Goal: Task Accomplishment & Management: Manage account settings

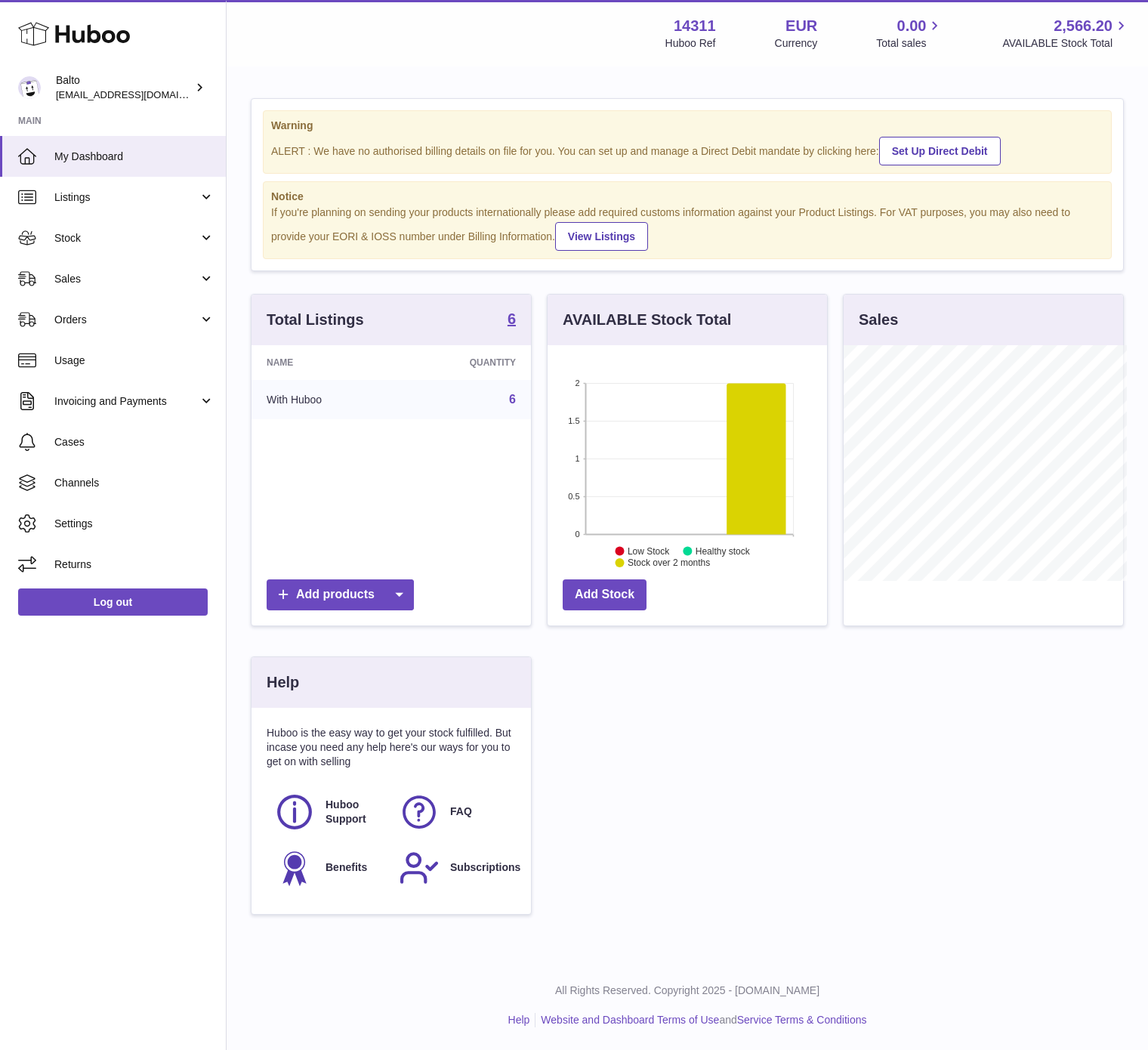
scroll to position [755094, 754762]
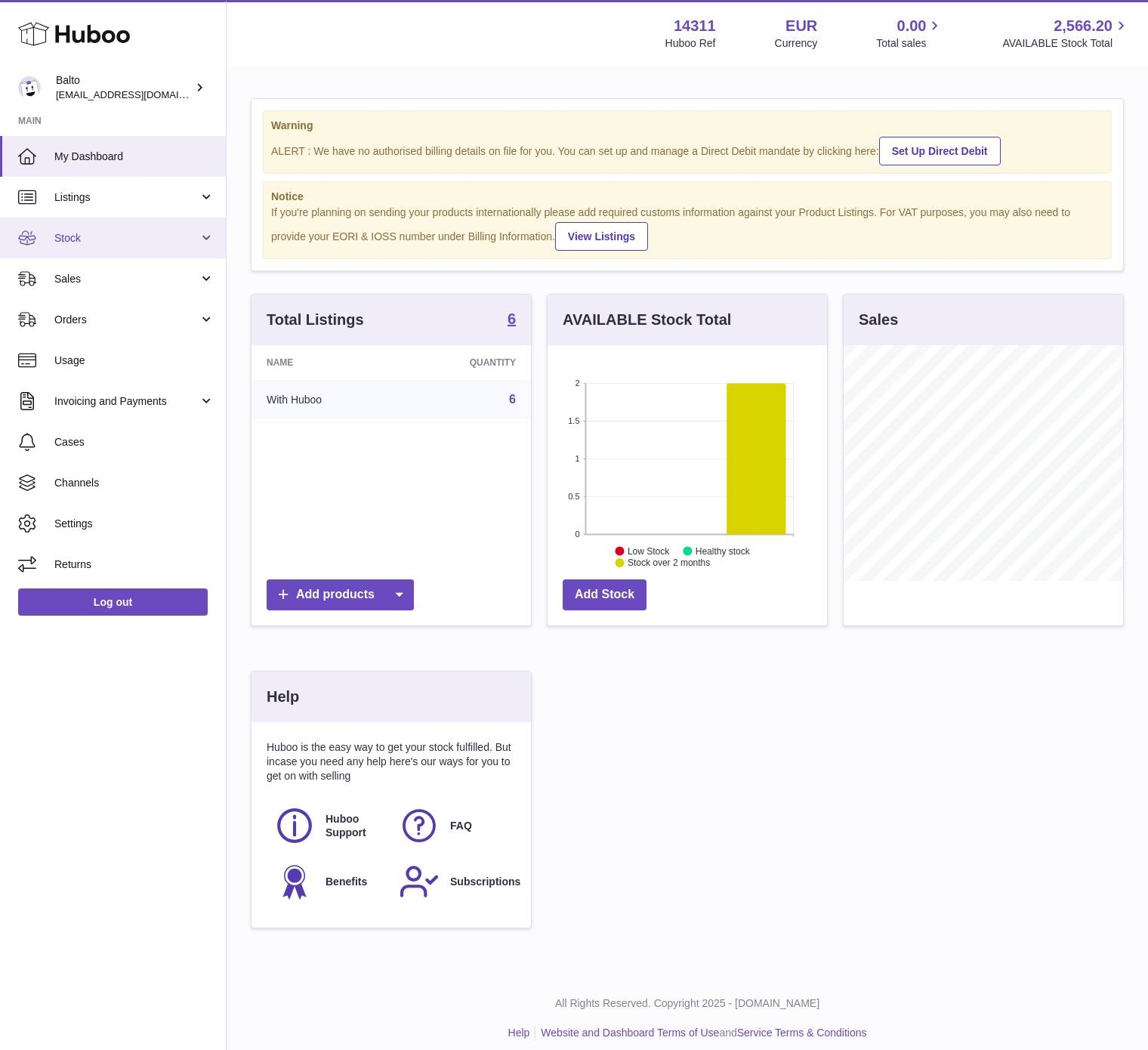
click at [126, 233] on span "Stock" at bounding box center [126, 238] width 144 height 14
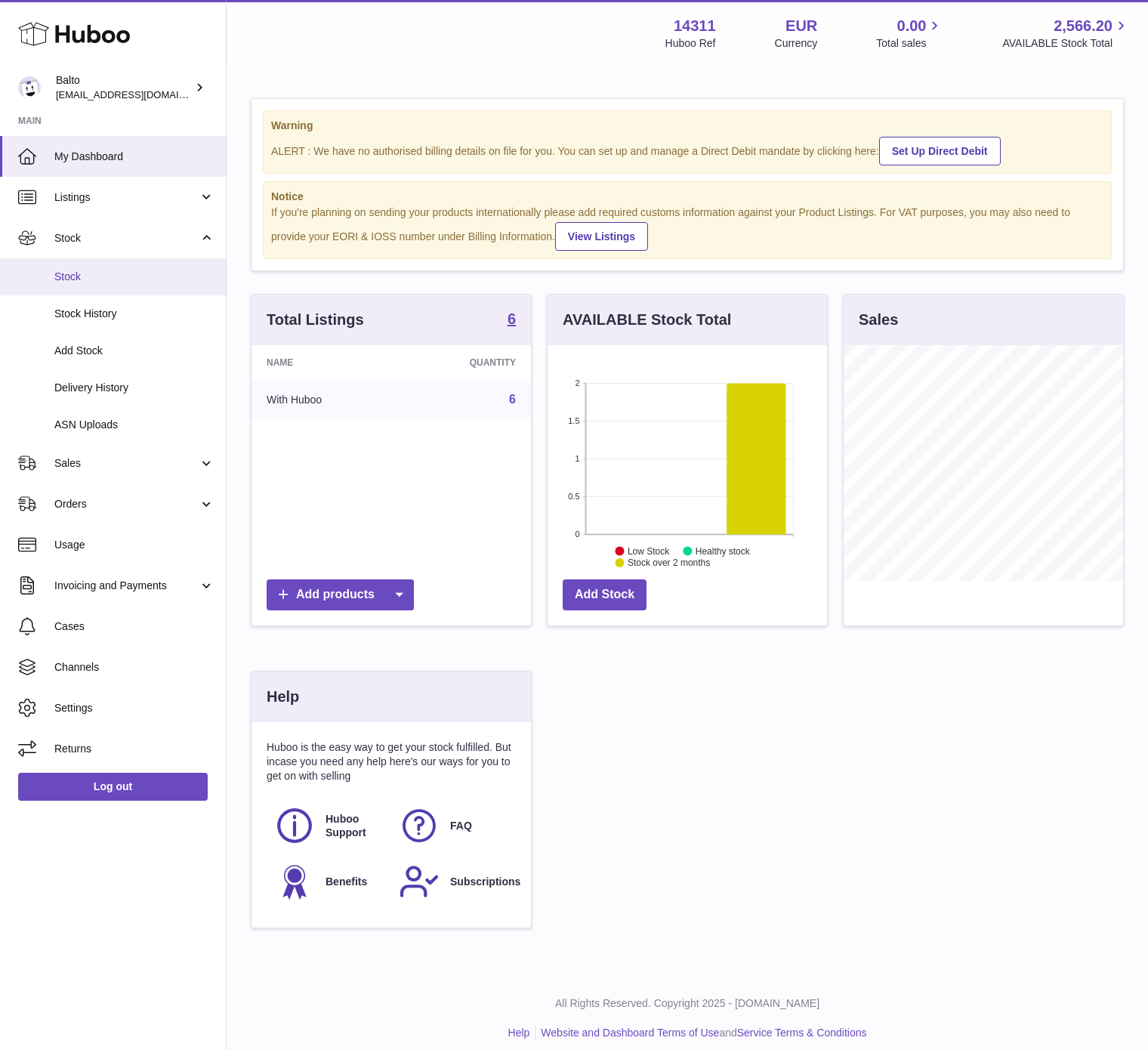
click at [82, 281] on span "Stock" at bounding box center [135, 277] width 160 height 14
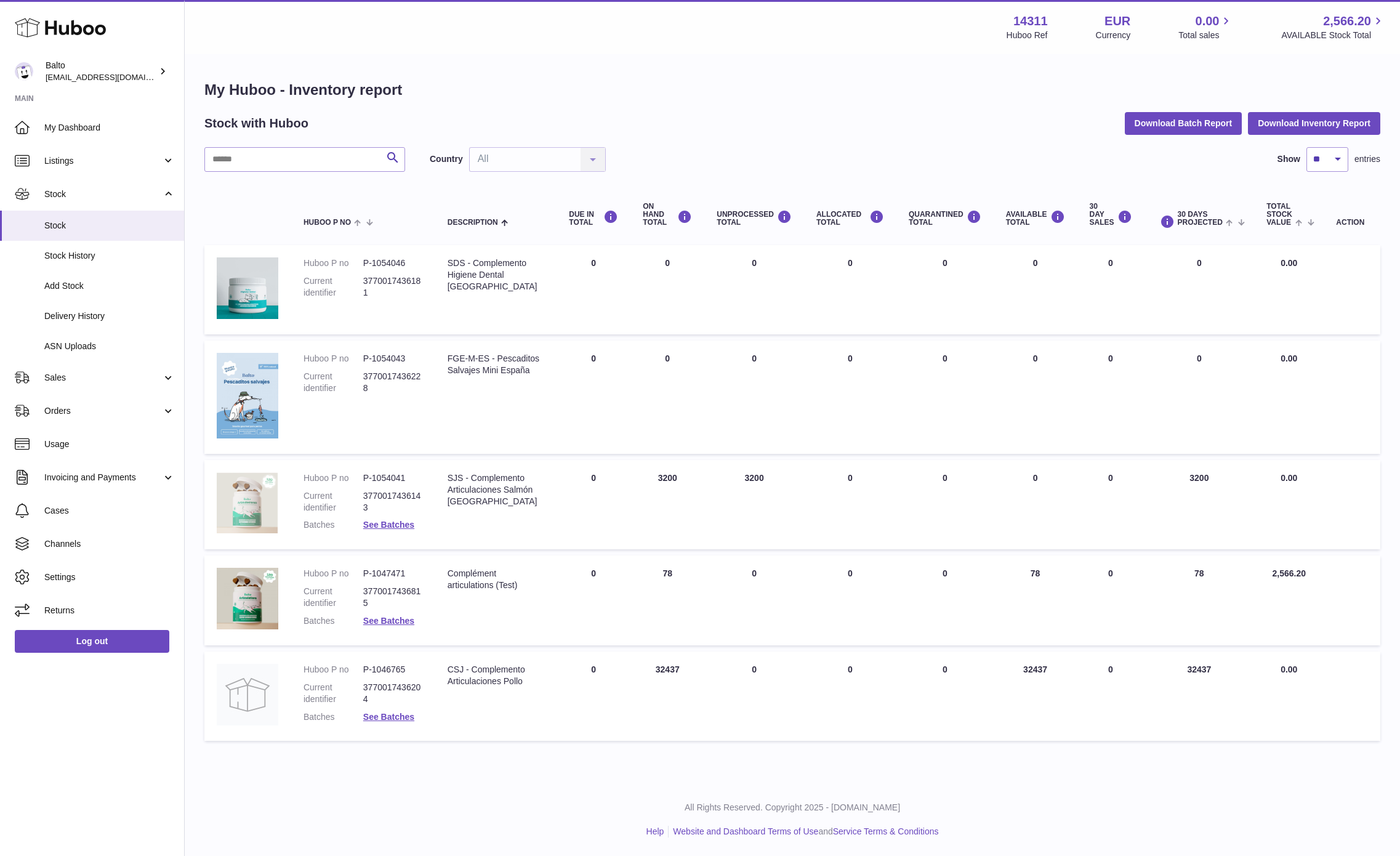
click at [258, 492] on img at bounding box center [248, 503] width 62 height 62
click at [353, 492] on dt "Current identifier" at bounding box center [333, 502] width 60 height 23
click at [502, 473] on div "SJS - Complemento Articulaciones Salmón España" at bounding box center [496, 490] width 97 height 35
click at [96, 168] on link "Listings" at bounding box center [92, 160] width 184 height 33
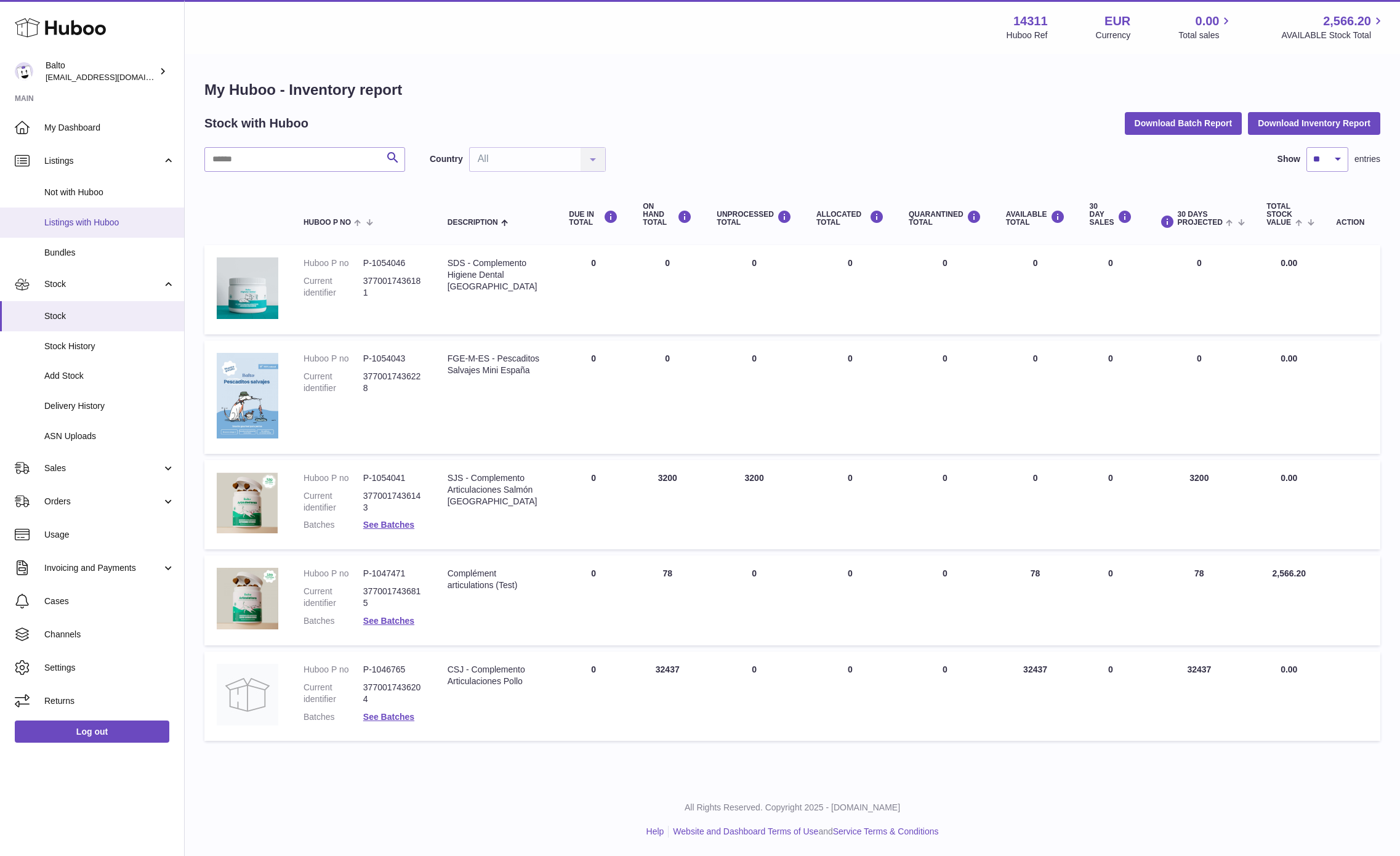
click at [100, 217] on span "Listings with Huboo" at bounding box center [110, 222] width 130 height 12
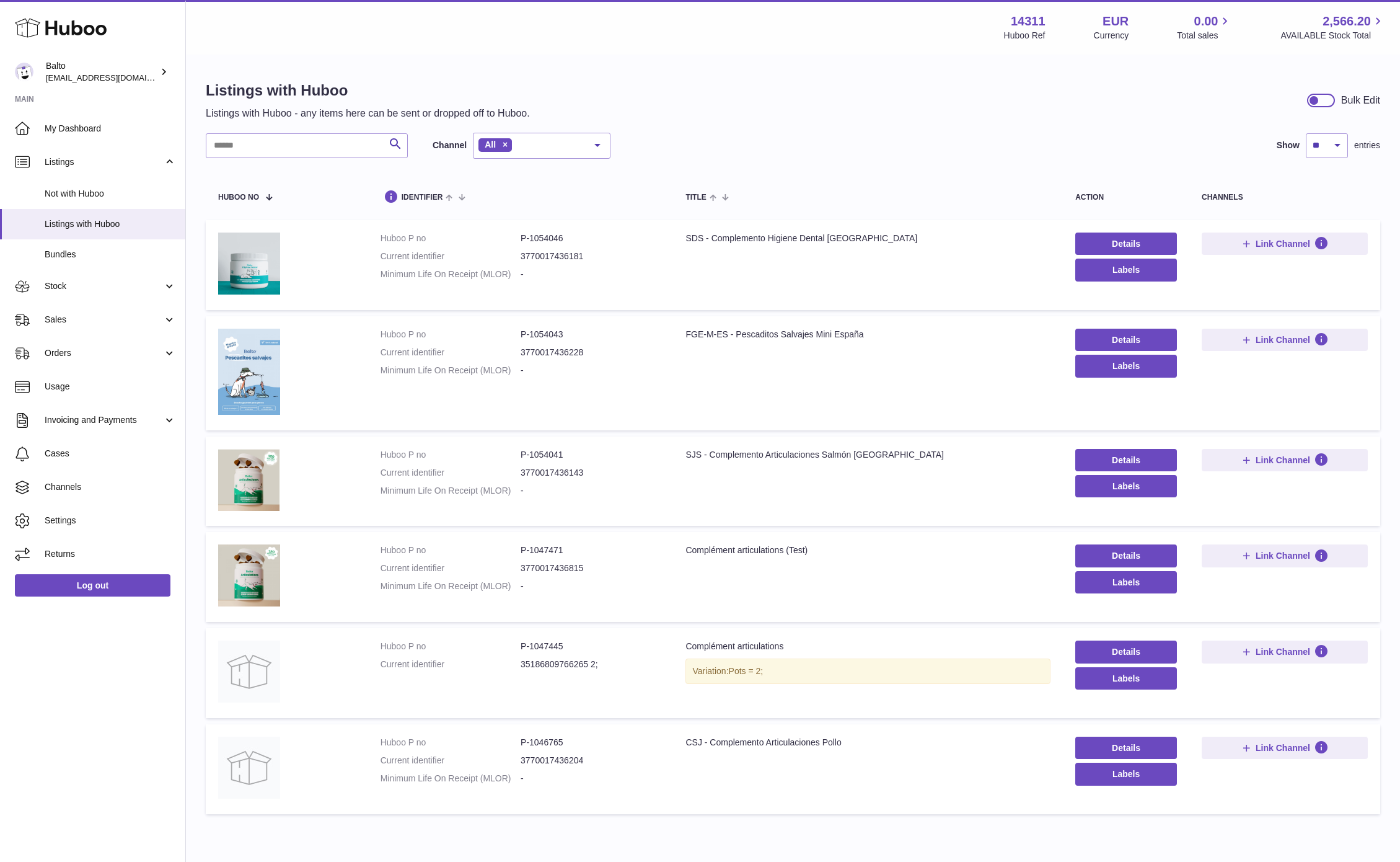
drag, startPoint x: 324, startPoint y: 458, endPoint x: 391, endPoint y: 454, distance: 67.1
click at [324, 458] on td at bounding box center [286, 481] width 162 height 90
click at [1154, 459] on link "Details" at bounding box center [1126, 460] width 101 height 22
click at [1133, 334] on link "Details" at bounding box center [1126, 340] width 101 height 22
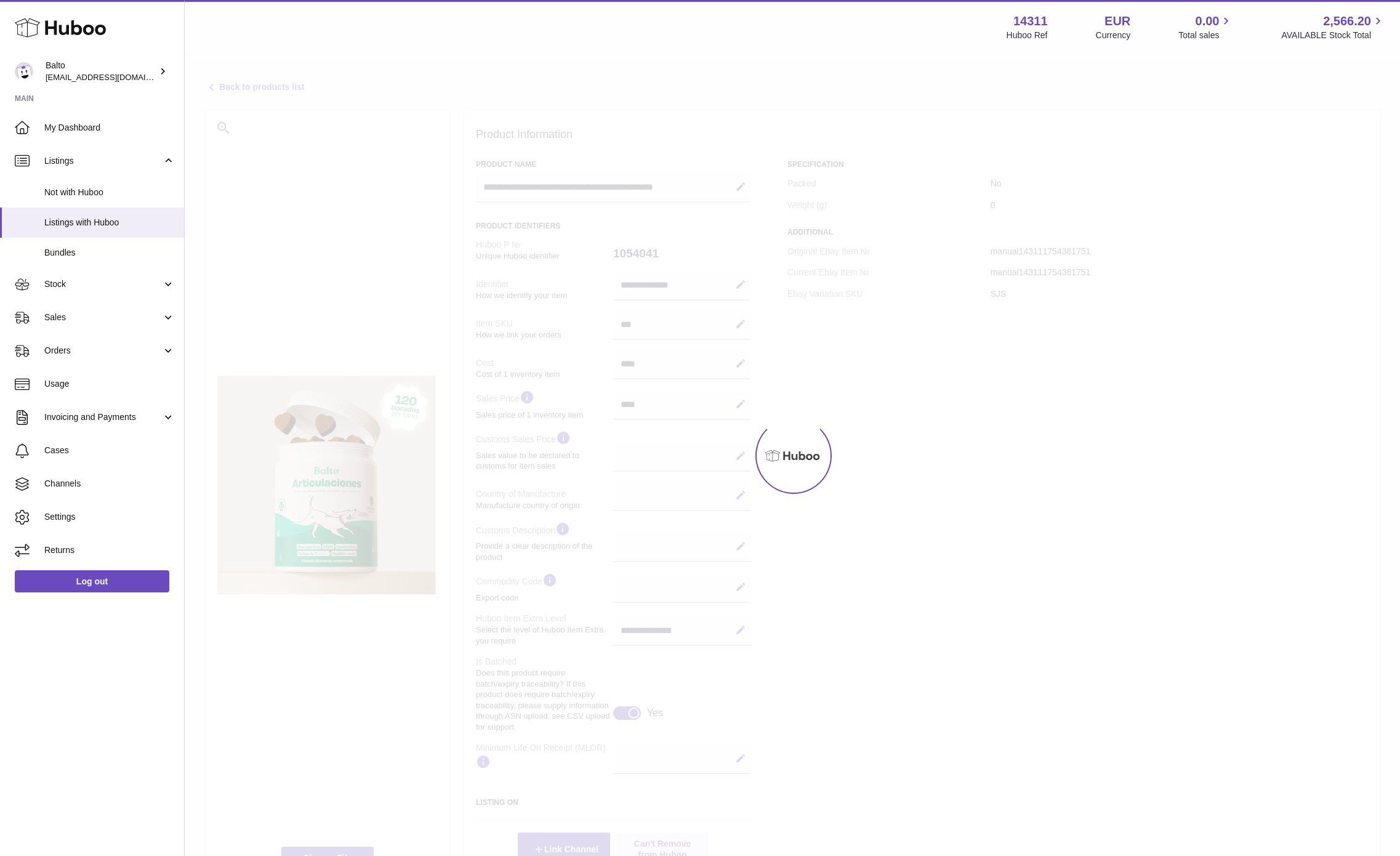
select select
select select "****"
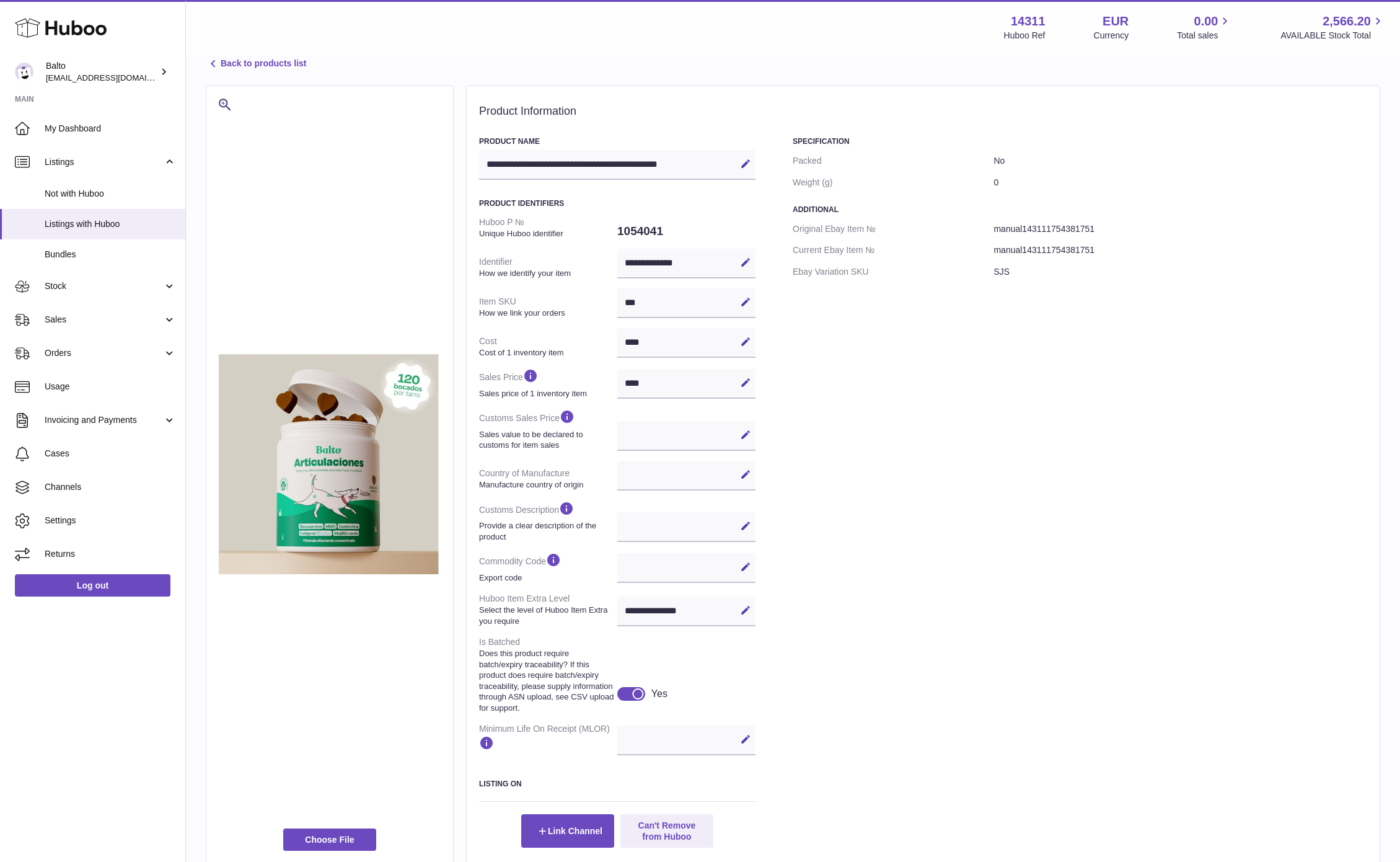
scroll to position [32, 0]
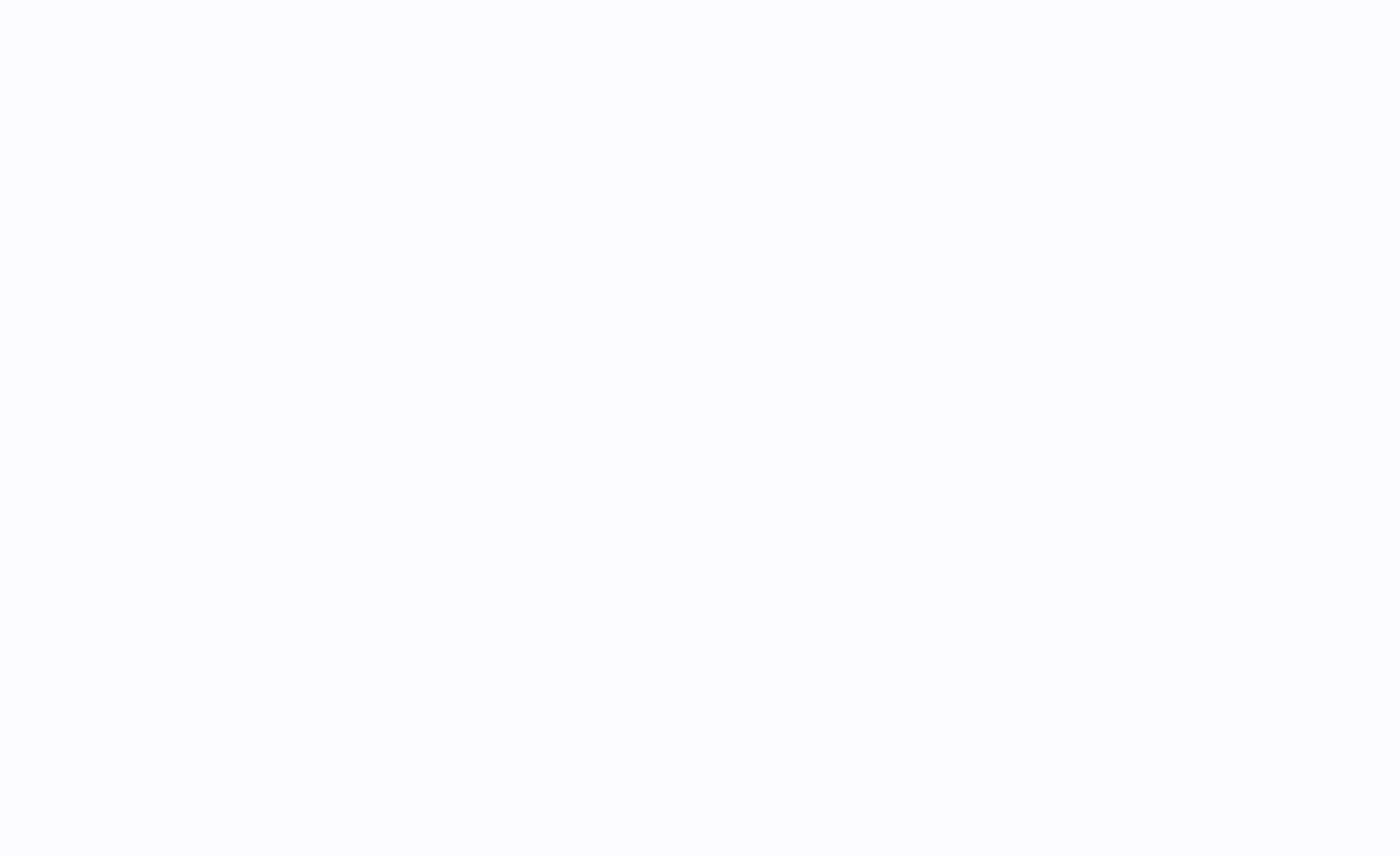
select select
select select "****"
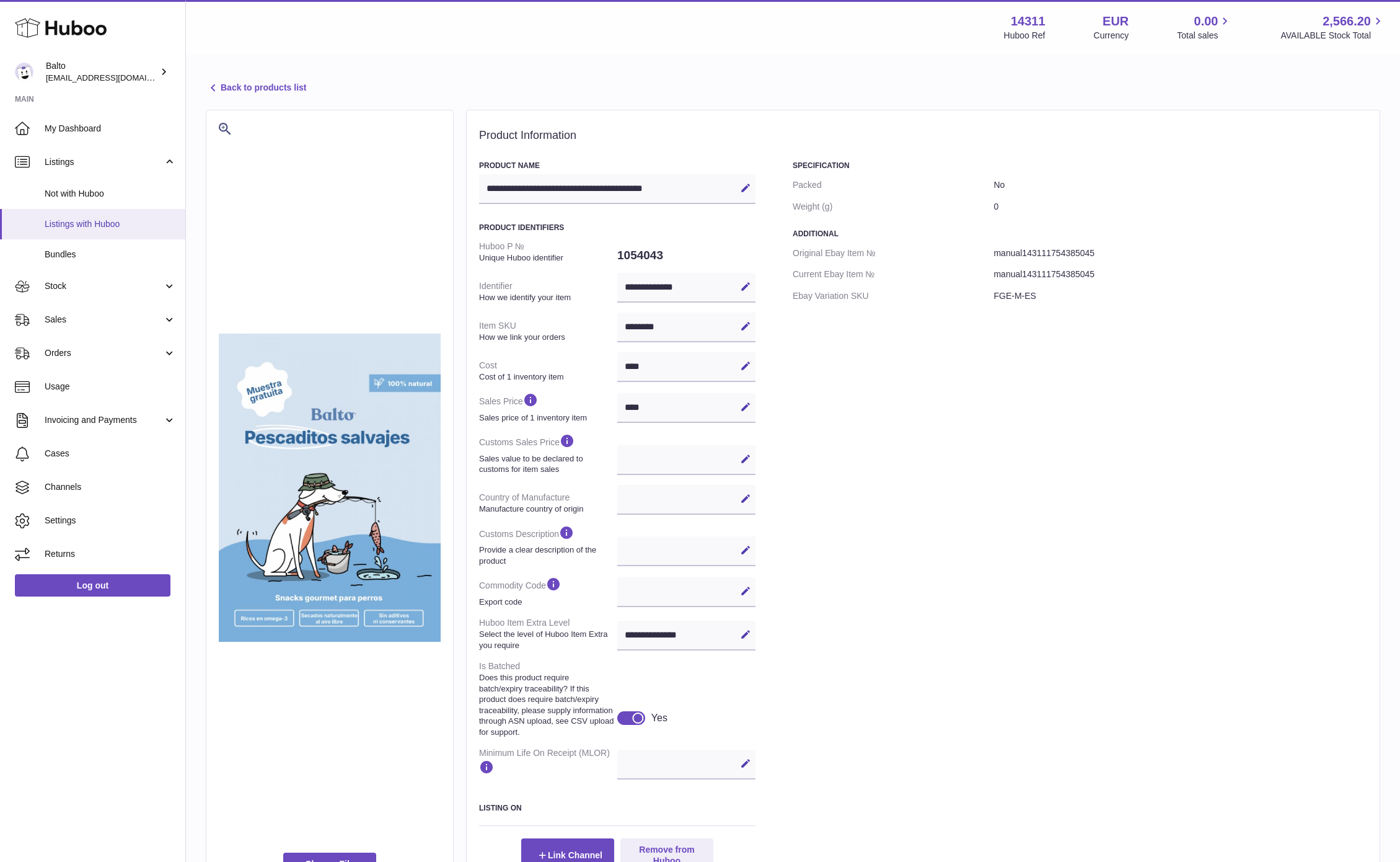
click at [77, 220] on span "Listings with Huboo" at bounding box center [110, 224] width 131 height 12
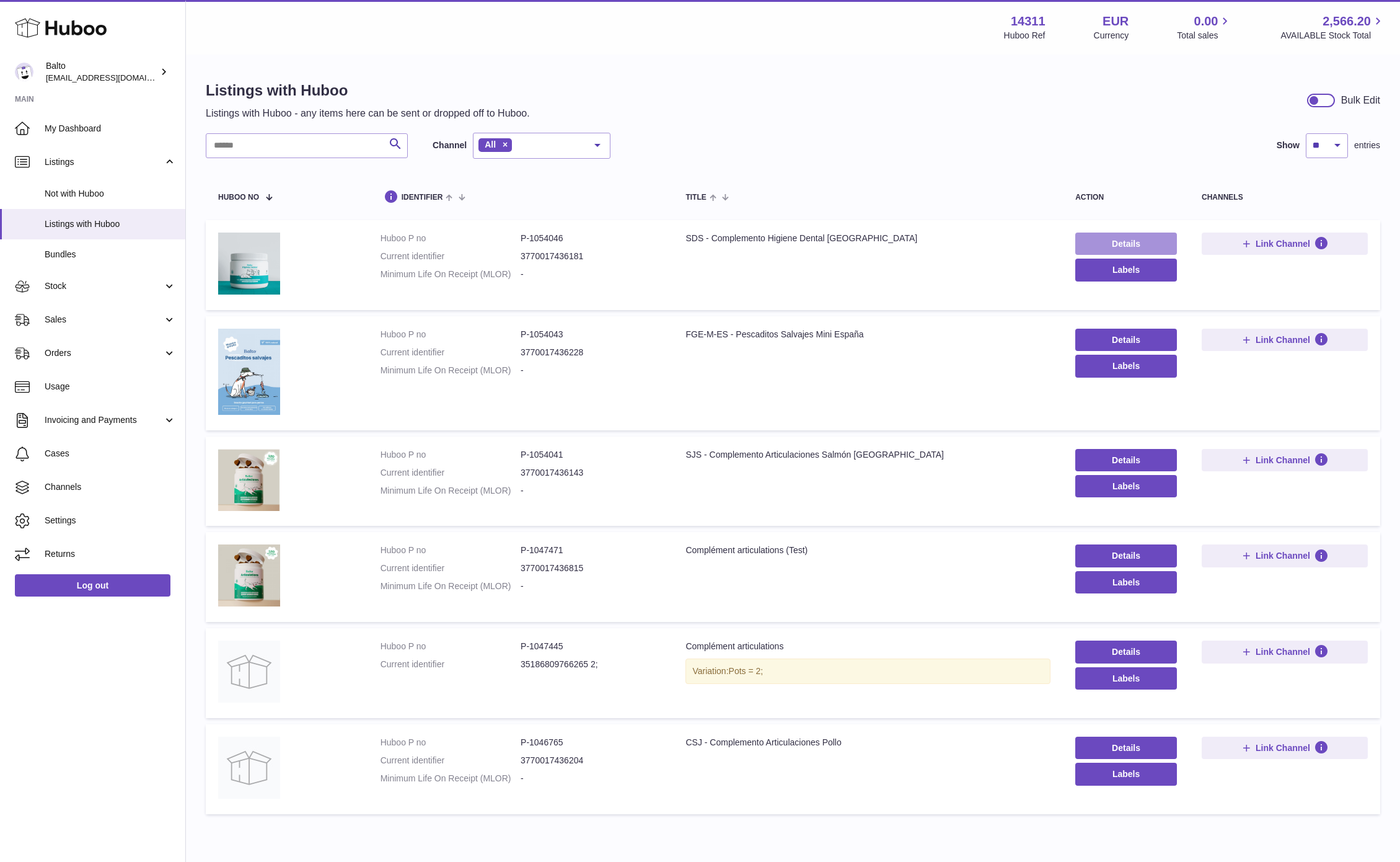
click at [1123, 240] on link "Details" at bounding box center [1126, 244] width 101 height 22
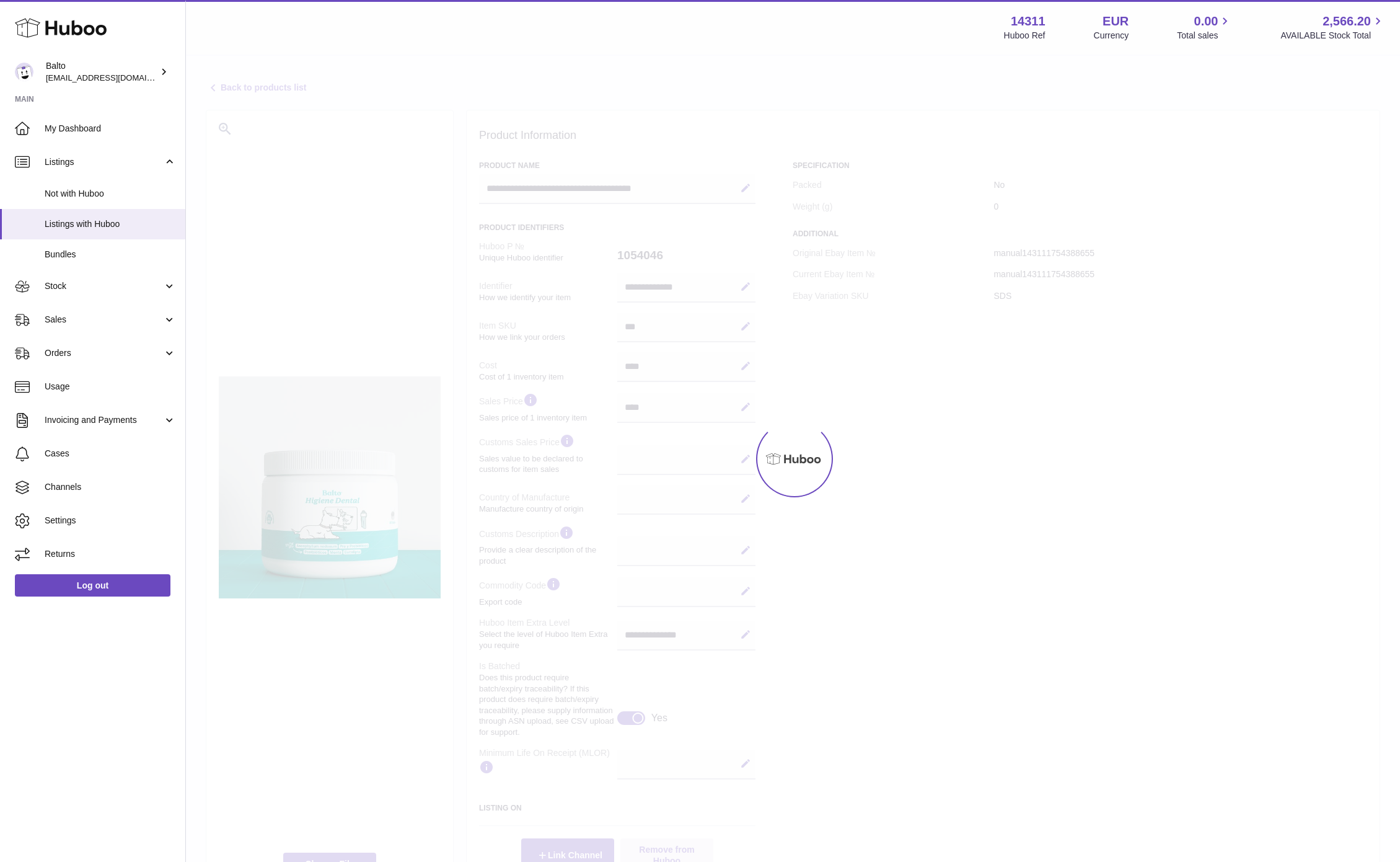
select select
select select "****"
